Goal: Information Seeking & Learning: Learn about a topic

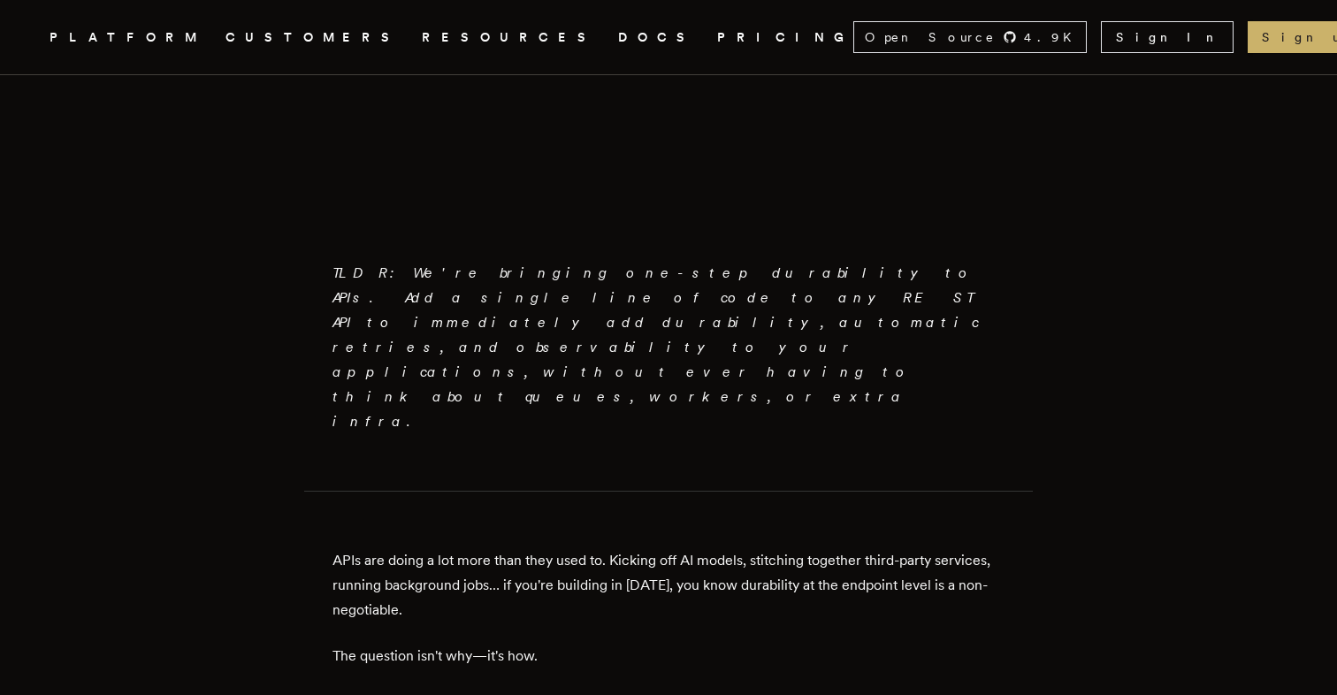
scroll to position [873, 0]
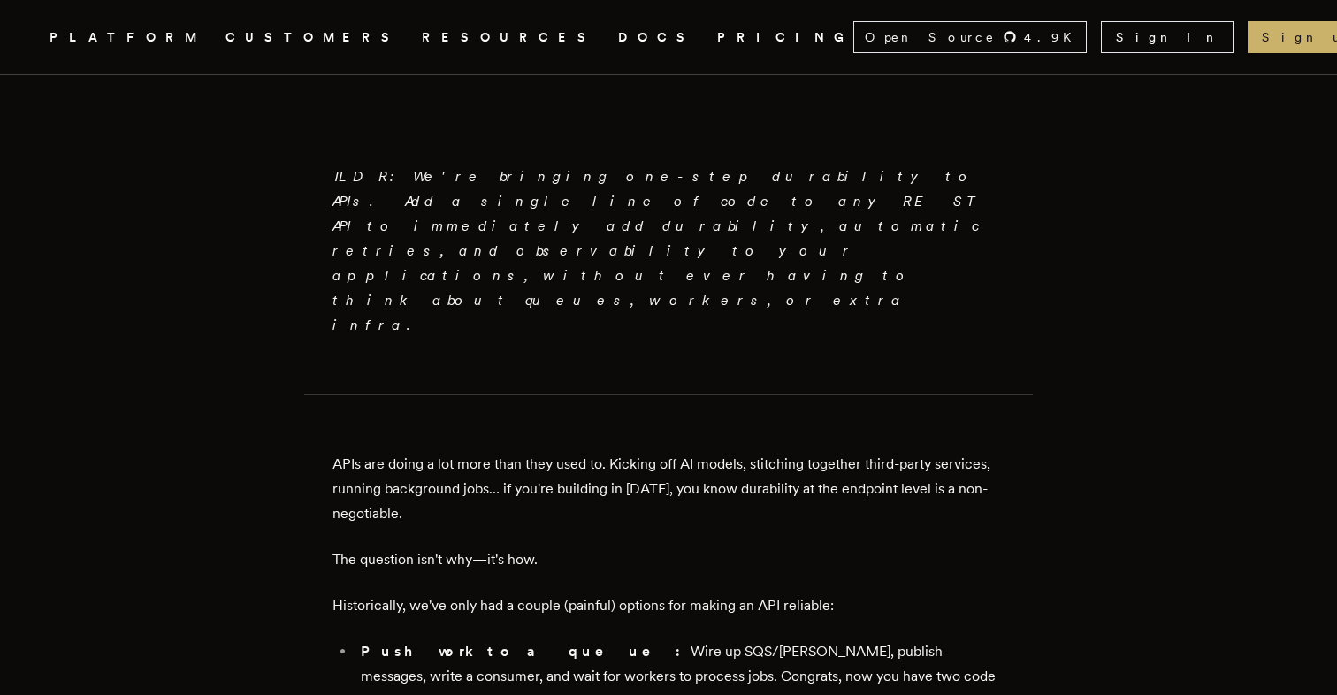
scroll to position [969, 0]
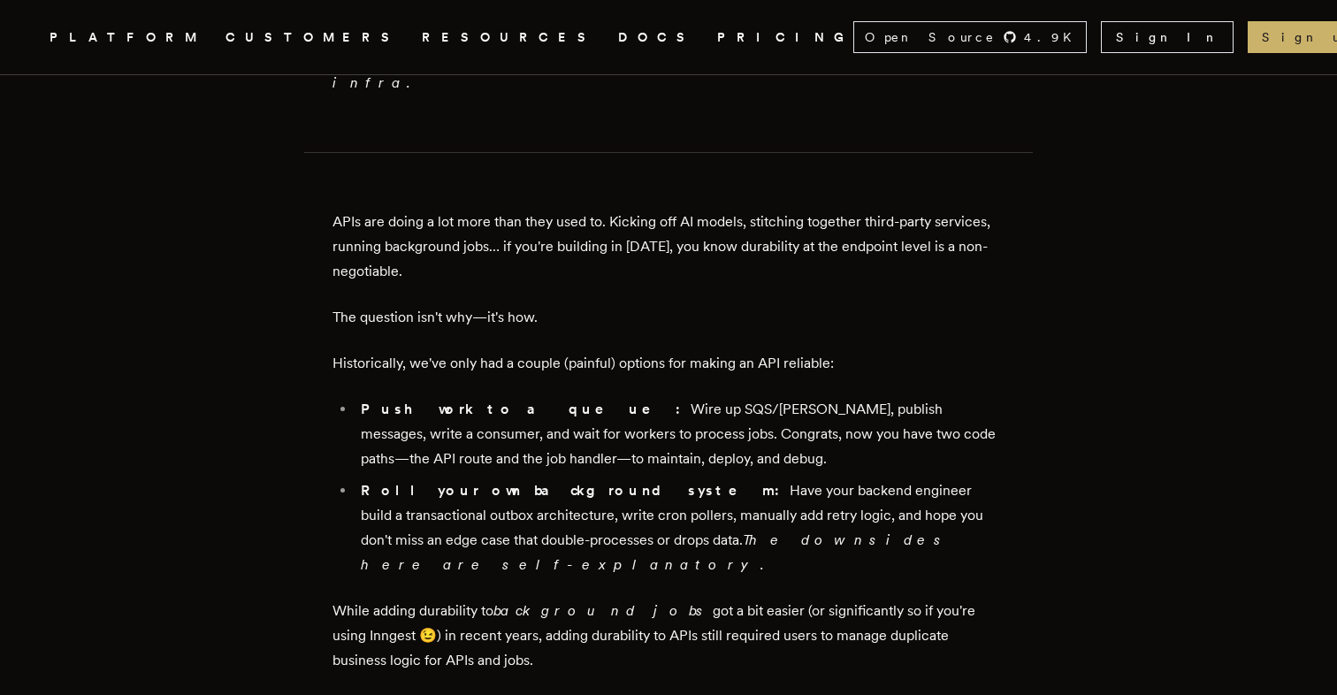
scroll to position [1211, 0]
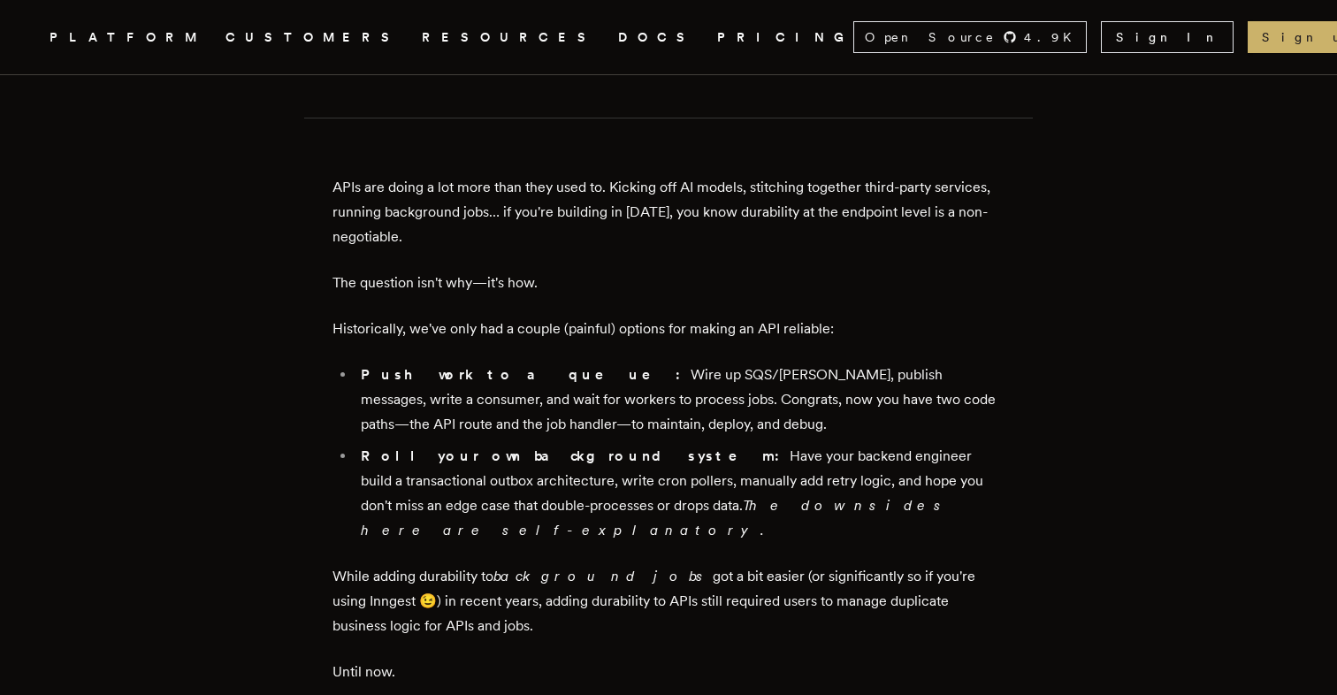
scroll to position [1247, 0]
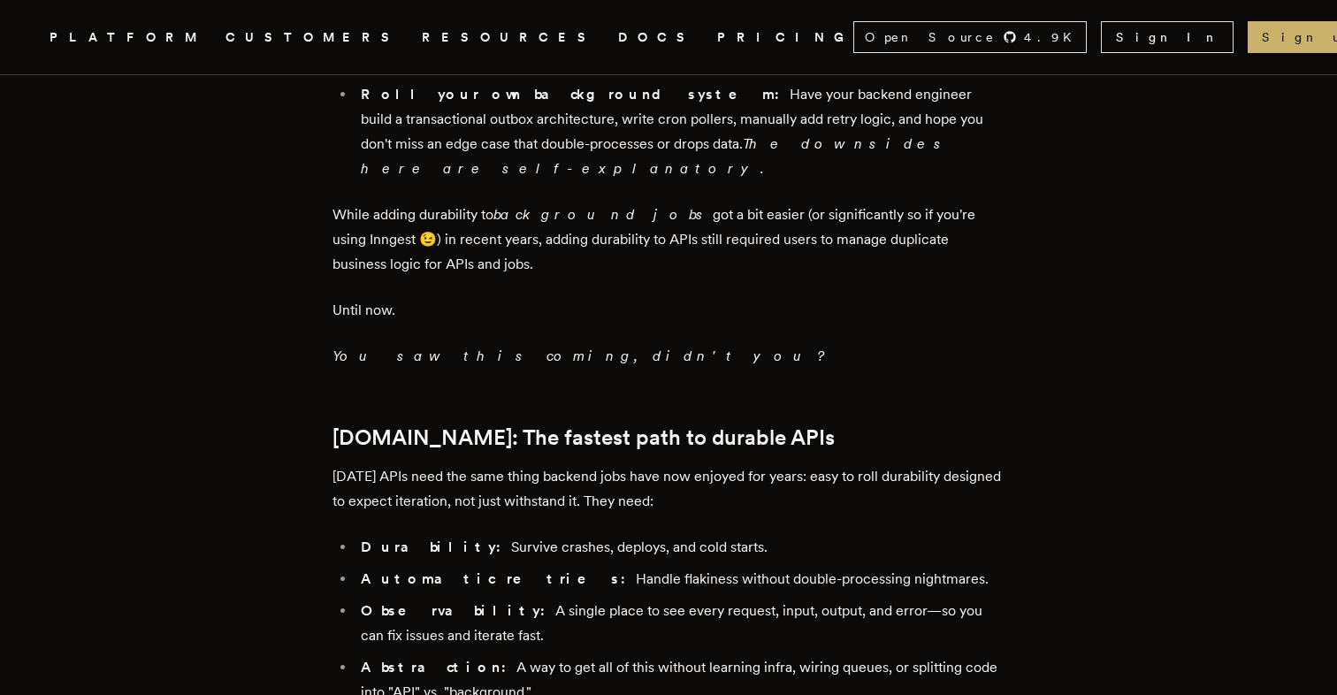
click at [243, 372] on article "Introducing [DOMAIN_NAME] Everywhere: Build Unbreakable APIs [PERSON_NAME] · [D…" at bounding box center [668, 495] width 1195 height 3980
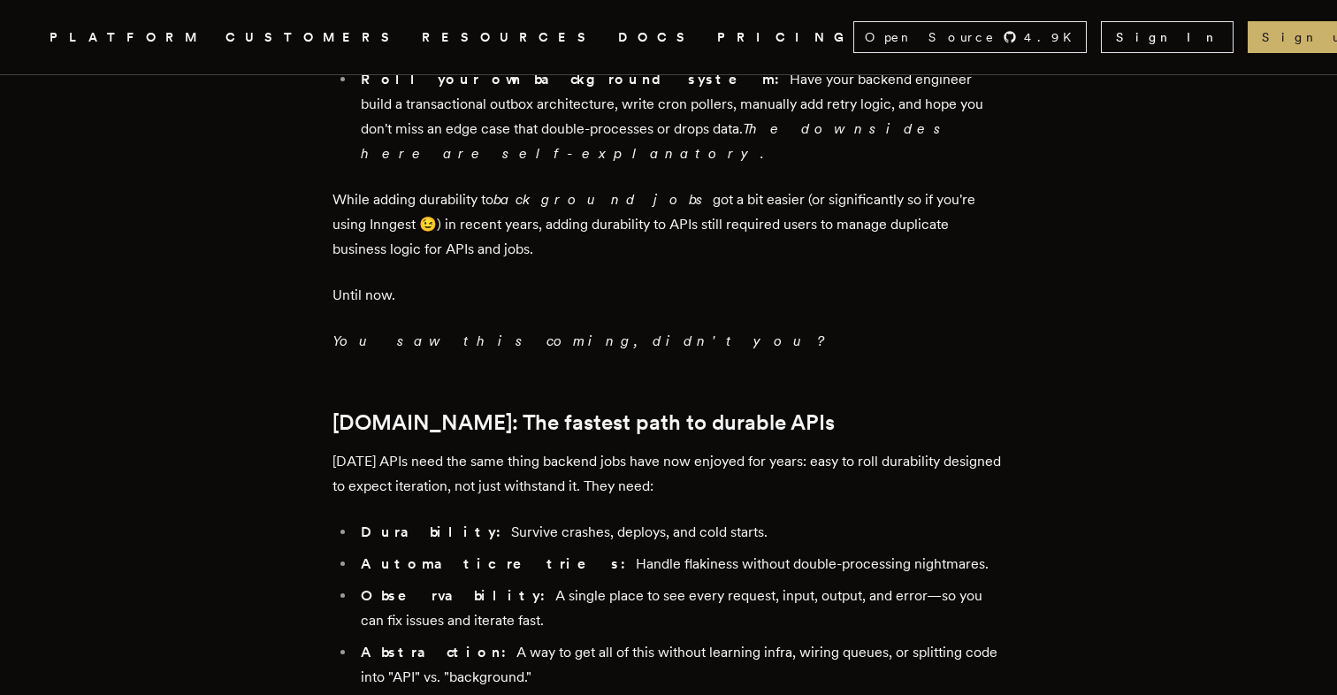
scroll to position [1620, 0]
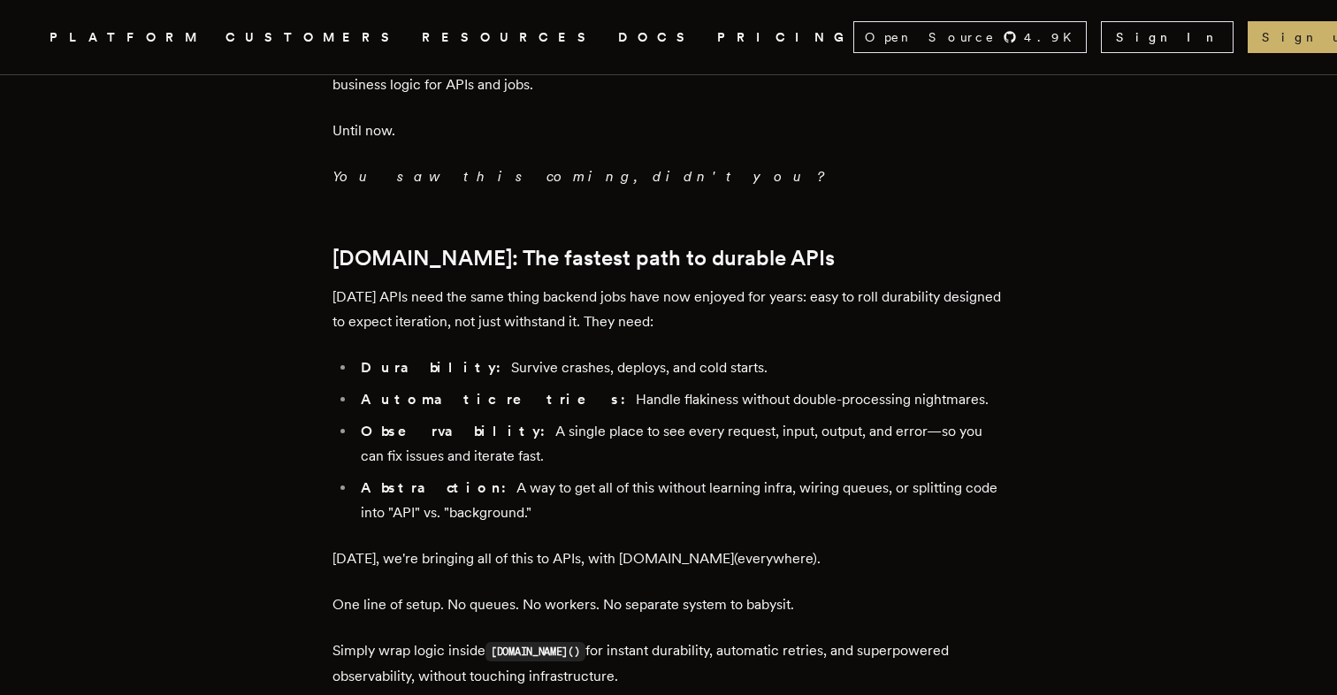
click at [240, 380] on article "Introducing [DOMAIN_NAME] Everywhere: Build Unbreakable APIs [PERSON_NAME] · [D…" at bounding box center [668, 316] width 1195 height 3980
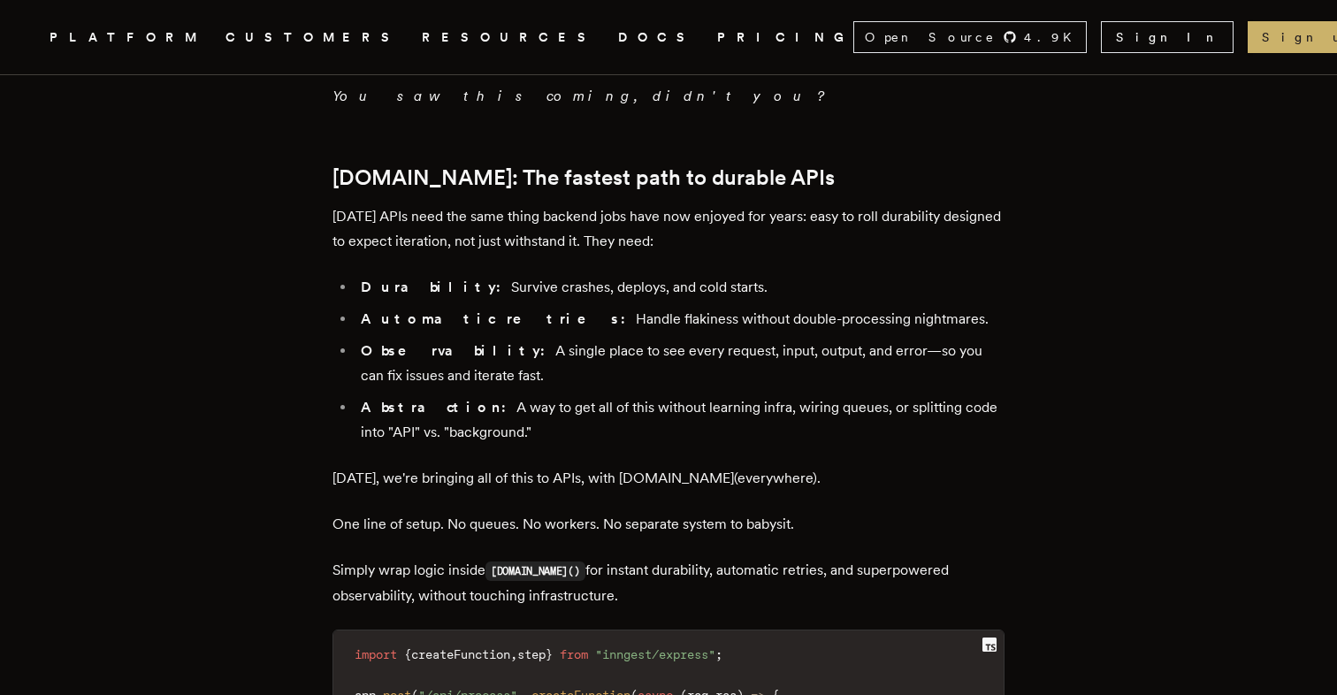
scroll to position [1867, 0]
click at [240, 380] on article "Introducing [DOMAIN_NAME] Everywhere: Build Unbreakable APIs [PERSON_NAME] · [D…" at bounding box center [668, 234] width 1195 height 3980
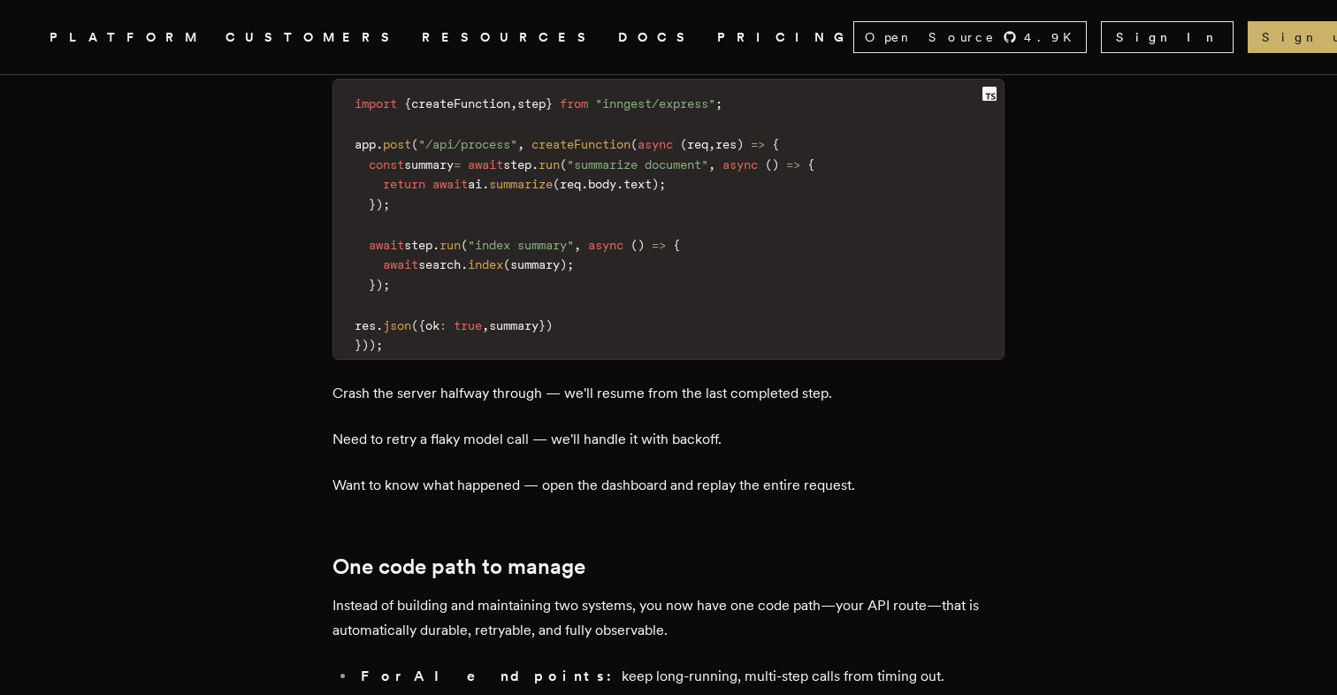
scroll to position [2418, 0]
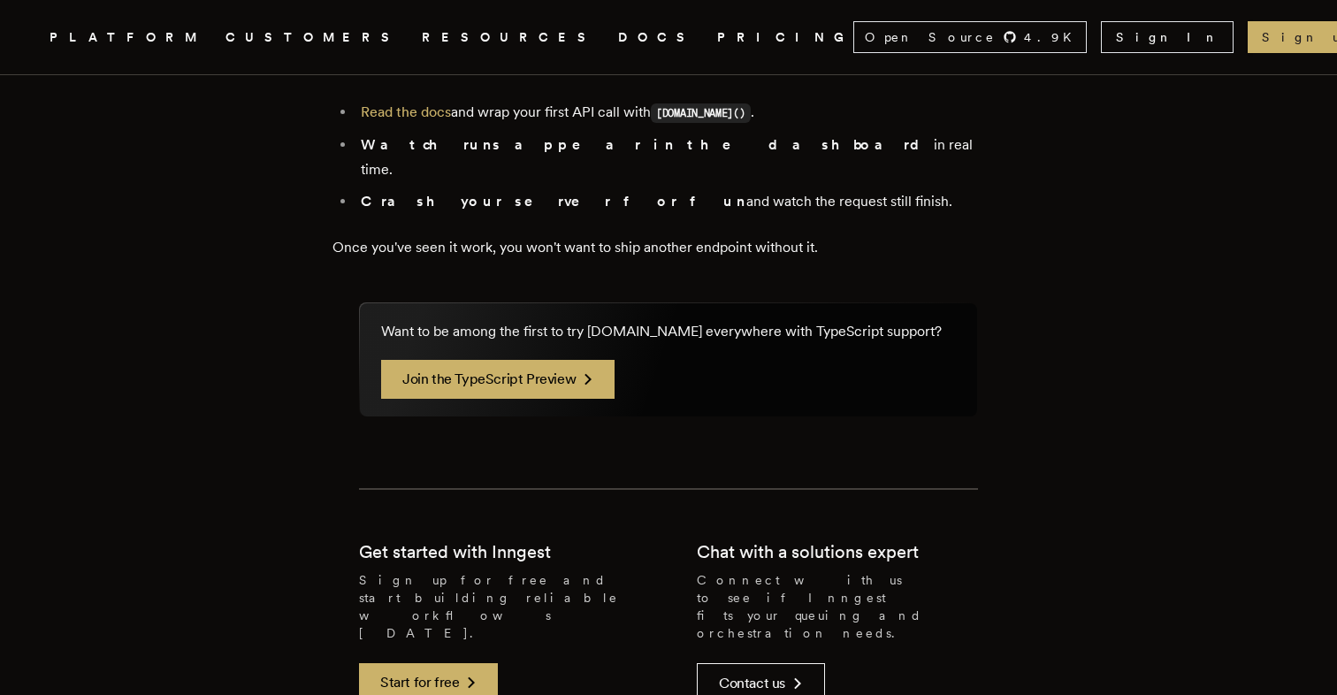
scroll to position [3334, 0]
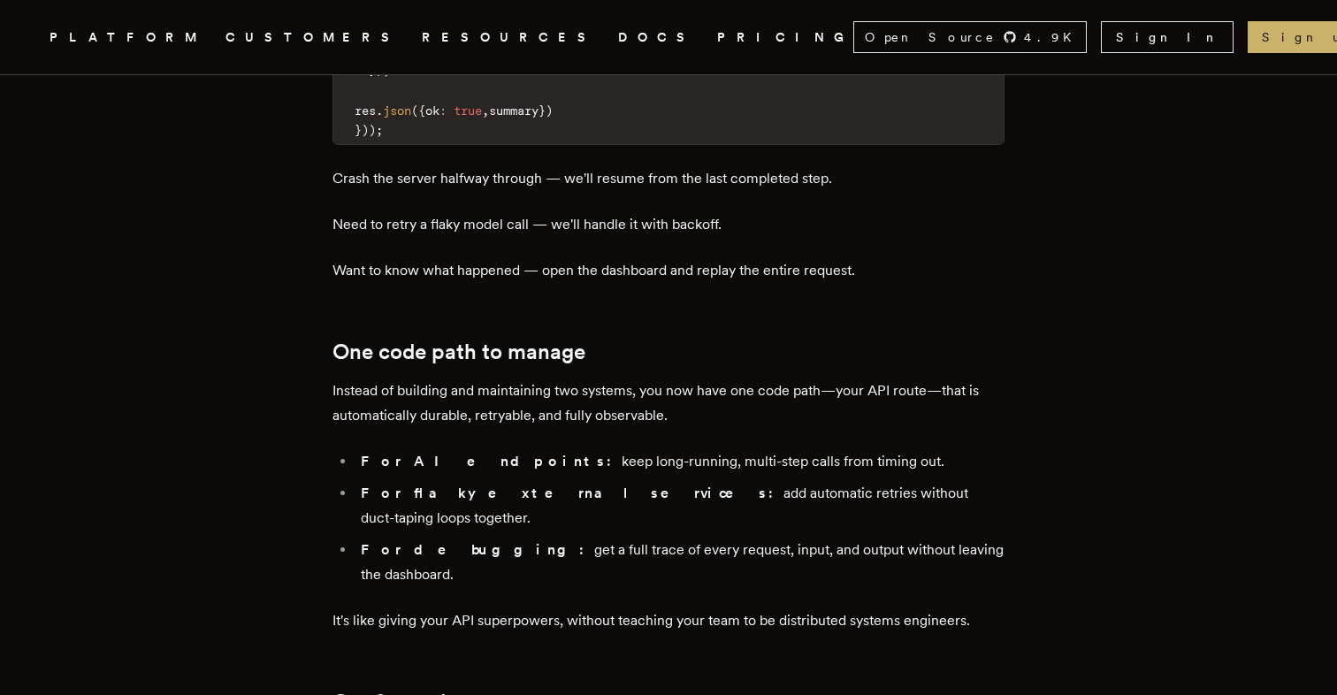
scroll to position [2627, 0]
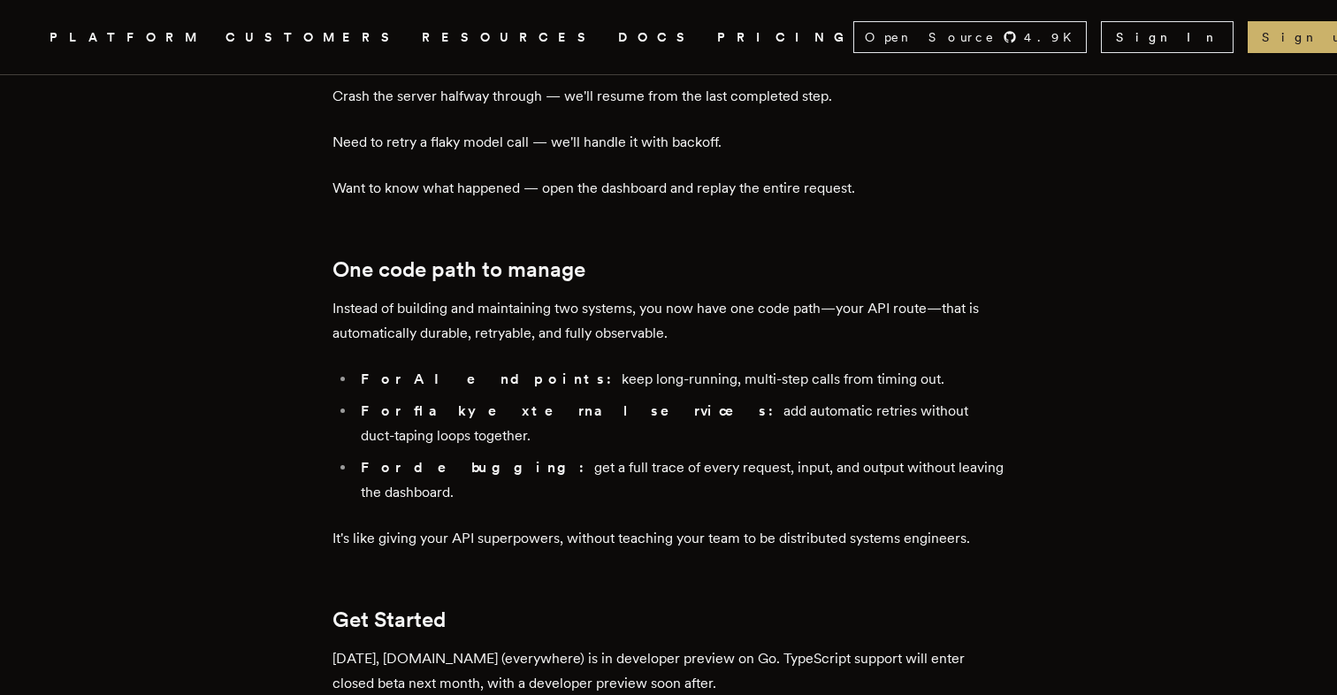
scroll to position [2716, 0]
